Goal: Information Seeking & Learning: Find specific fact

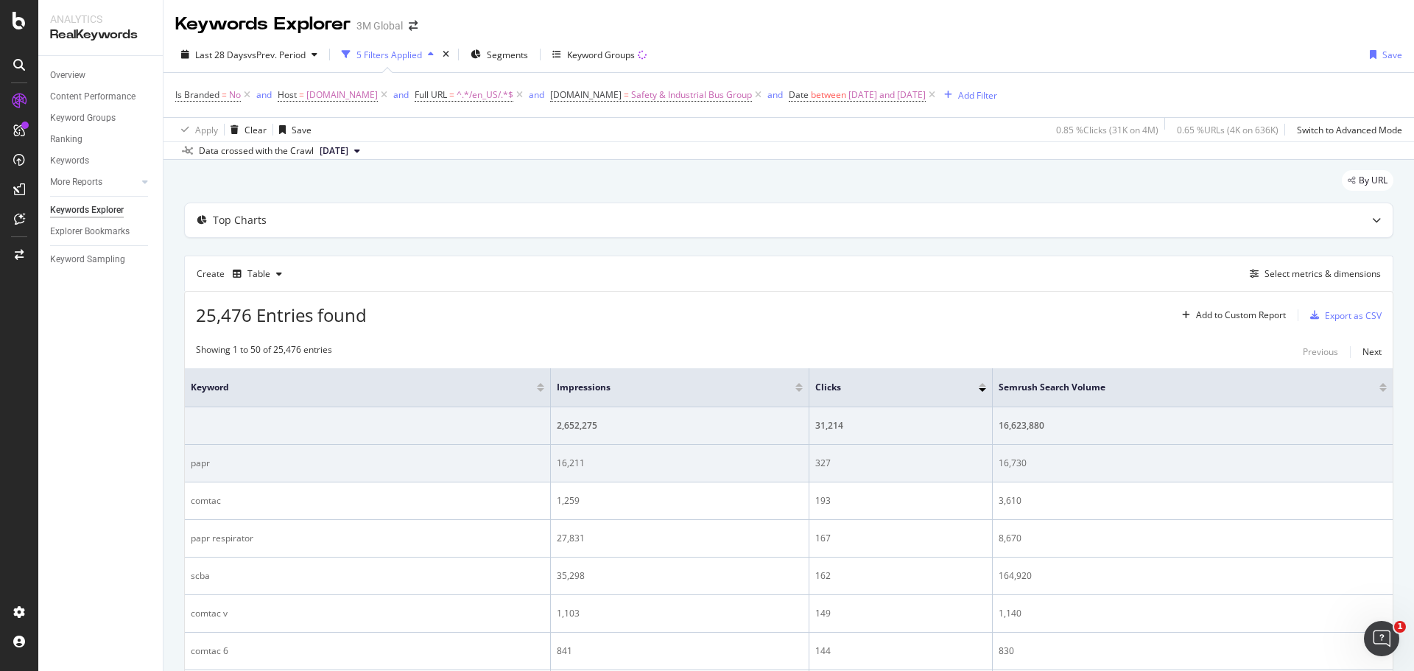
click at [202, 459] on div "papr" at bounding box center [367, 463] width 353 height 13
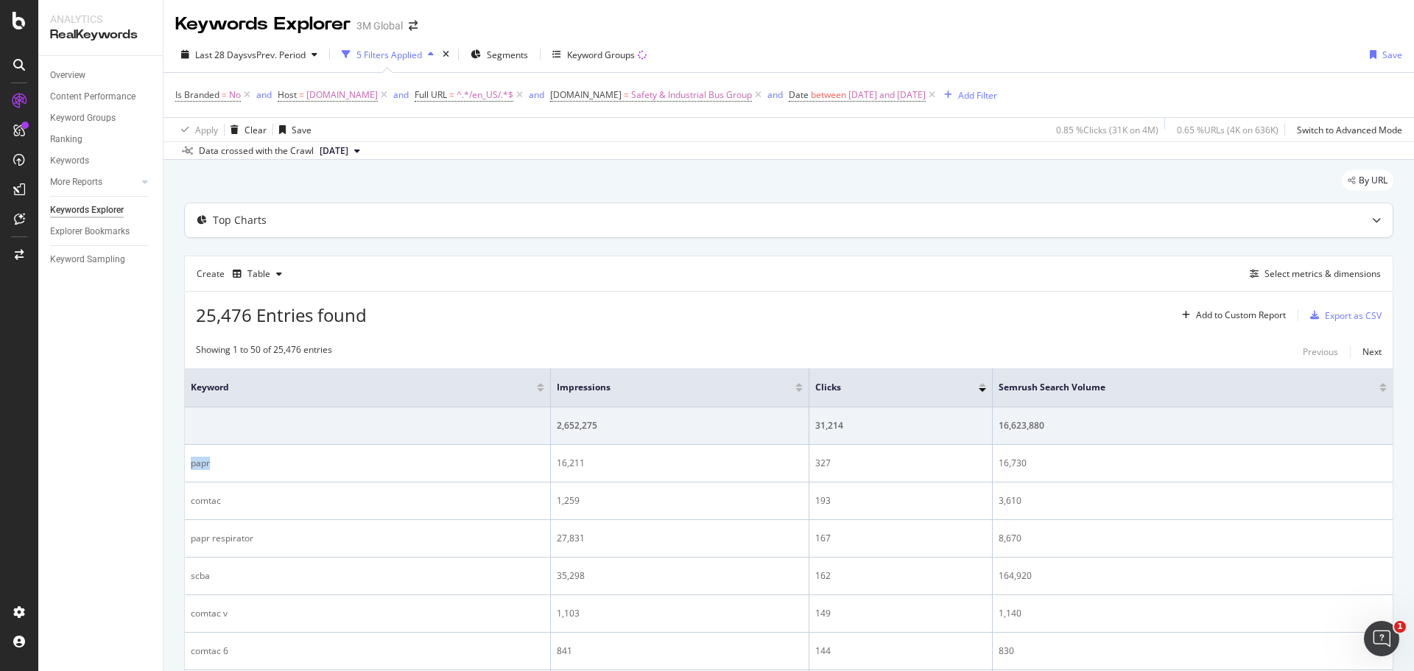
copy div "papr"
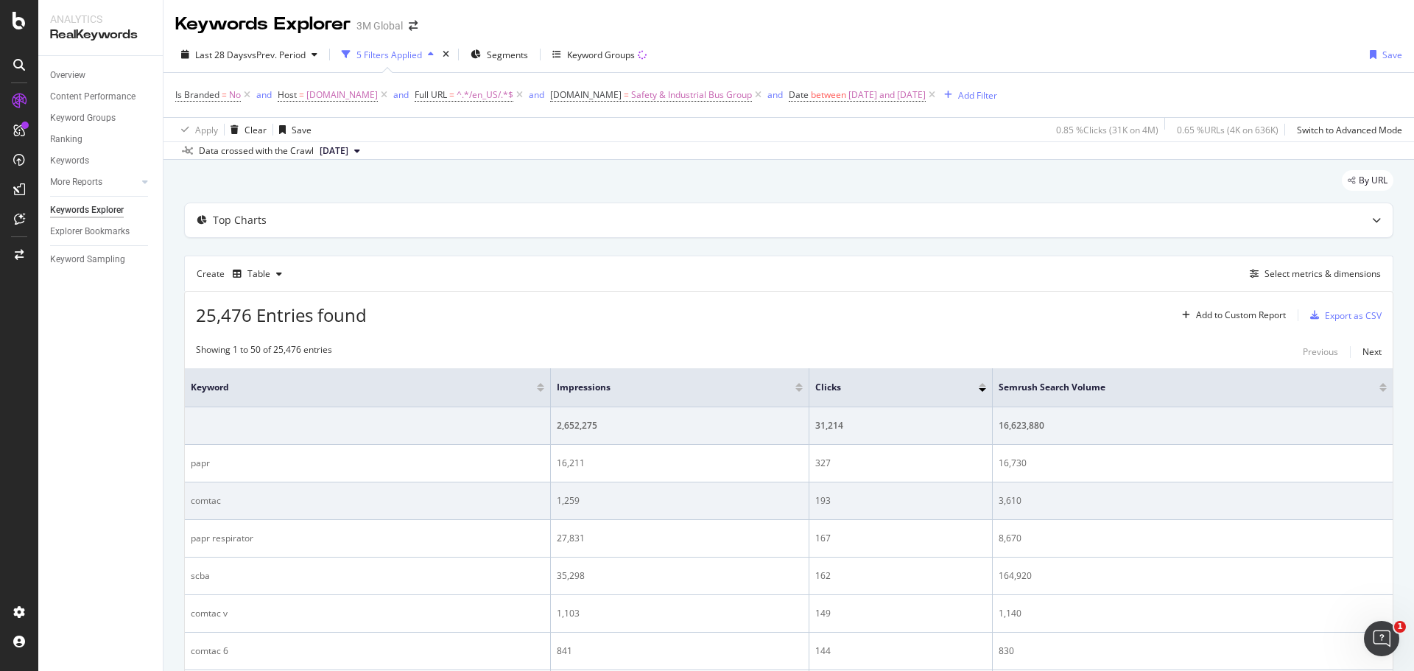
click at [208, 503] on div "comtac" at bounding box center [367, 500] width 353 height 13
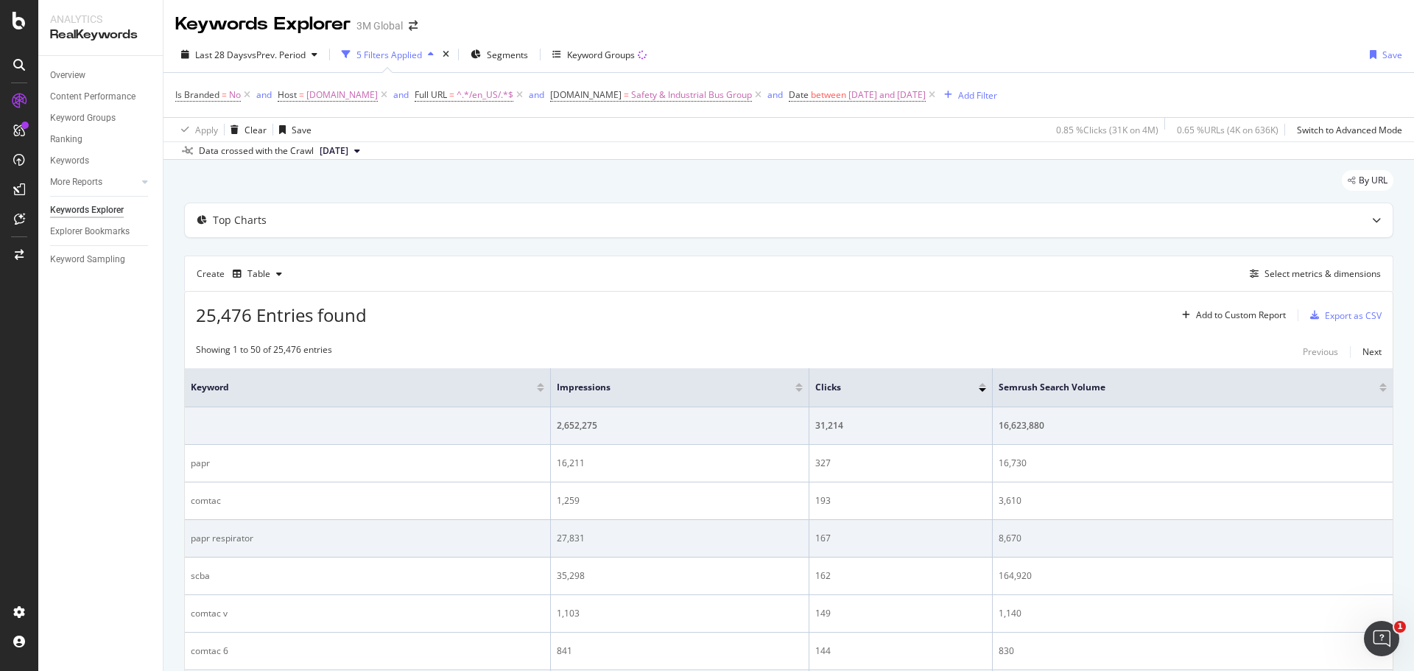
click at [200, 542] on div "papr respirator" at bounding box center [367, 538] width 353 height 13
copy div "papr respirator"
click at [1025, 538] on div "8,670" at bounding box center [1192, 538] width 388 height 13
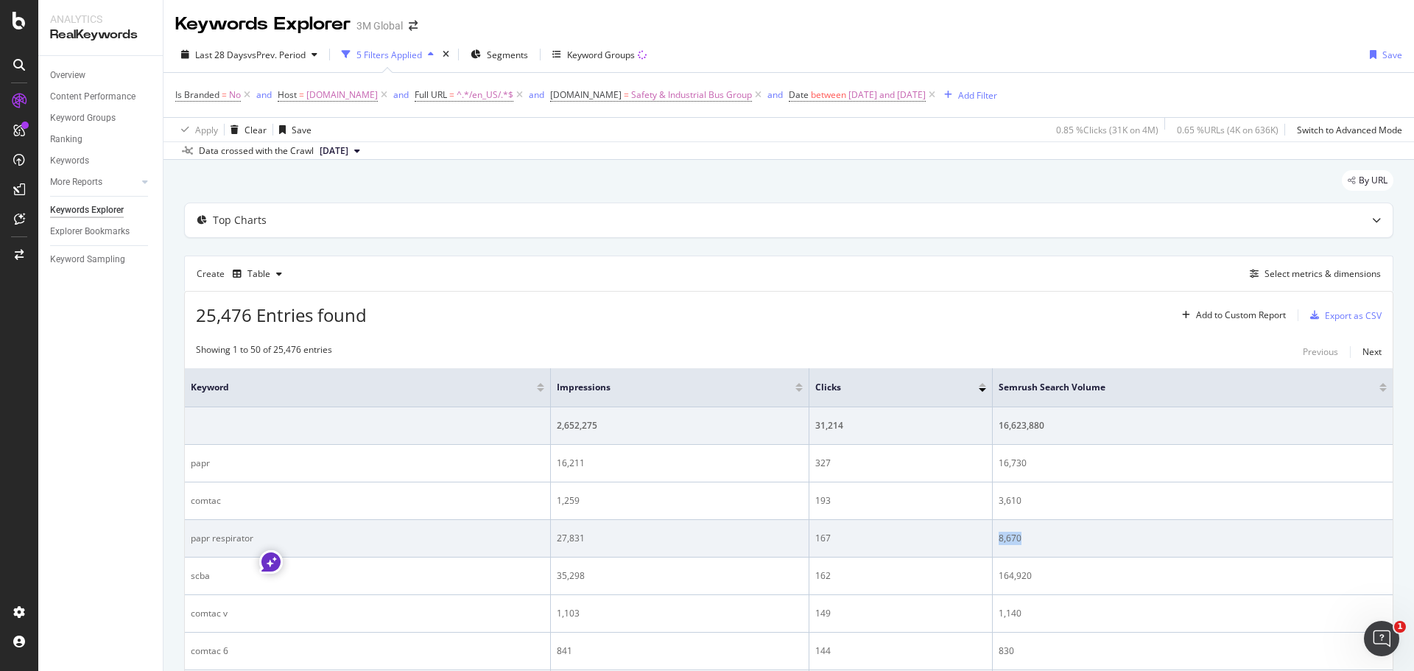
click at [1025, 538] on div "8,670" at bounding box center [1192, 538] width 388 height 13
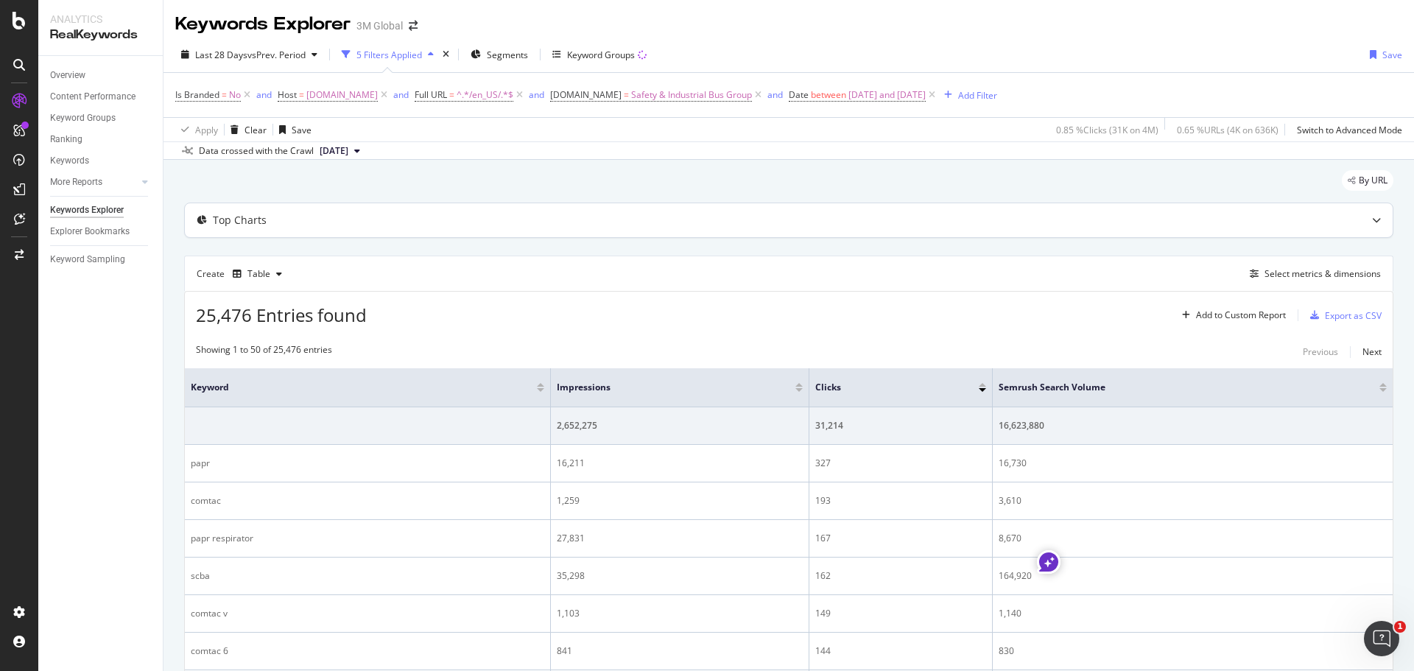
click at [809, 225] on div "Top Charts" at bounding box center [759, 220] width 1149 height 15
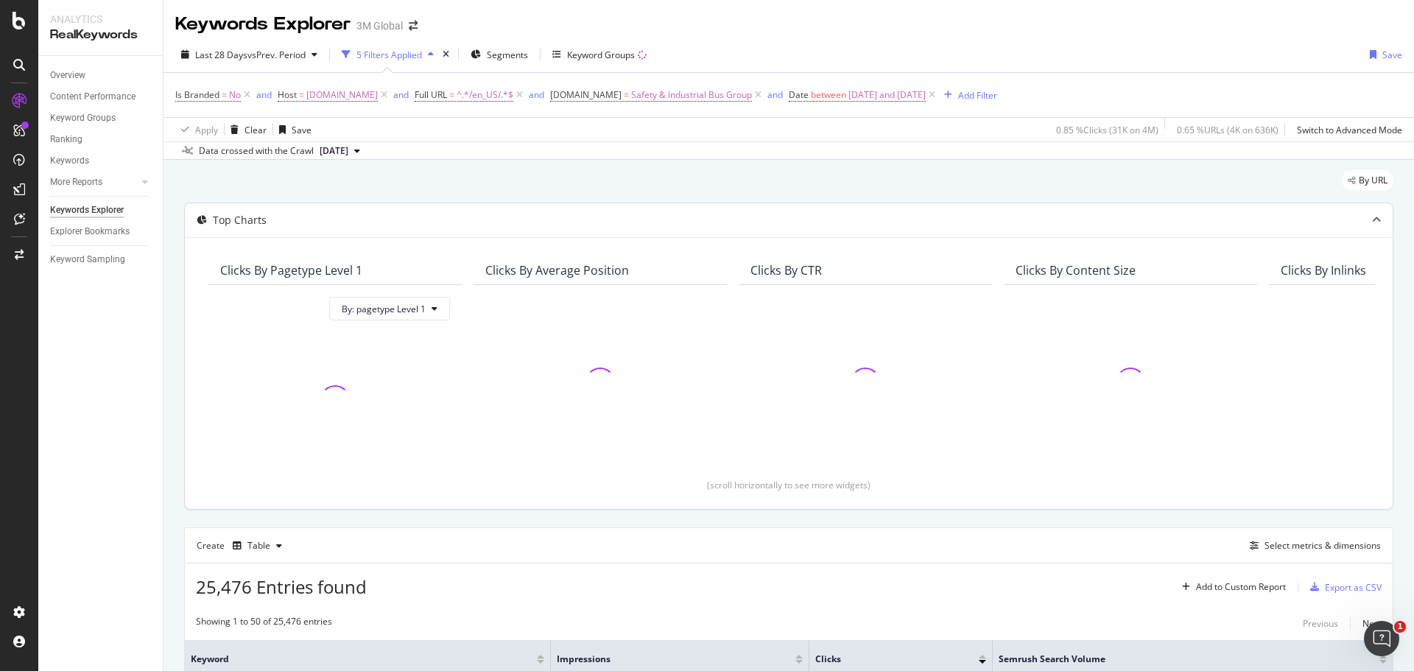
click at [809, 225] on div "Top Charts" at bounding box center [759, 220] width 1149 height 15
